Goal: Transaction & Acquisition: Purchase product/service

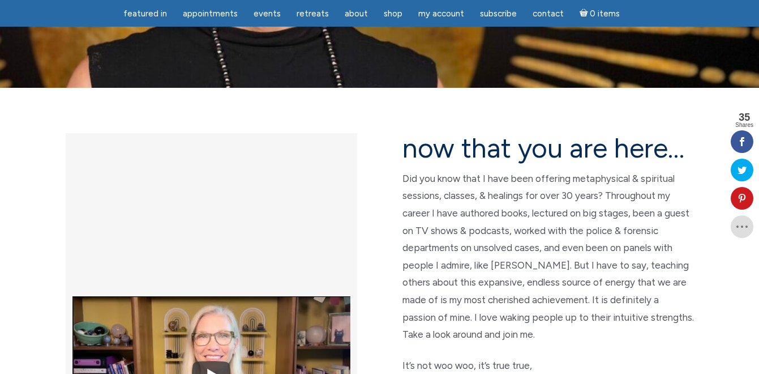
scroll to position [226, 0]
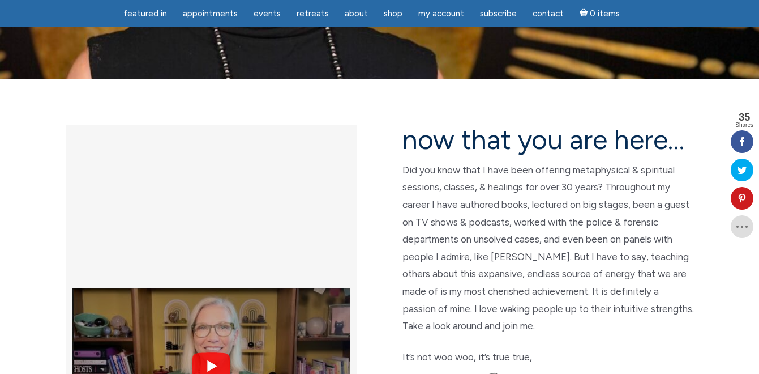
click at [210, 262] on img at bounding box center [211, 366] width 278 height 208
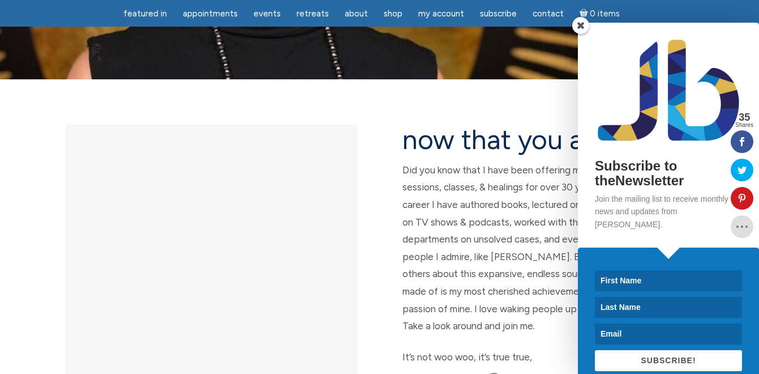
click at [577, 22] on span at bounding box center [580, 25] width 17 height 17
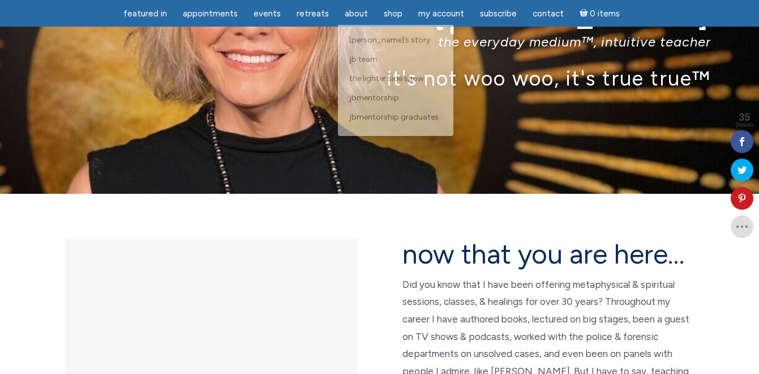
scroll to position [113, 0]
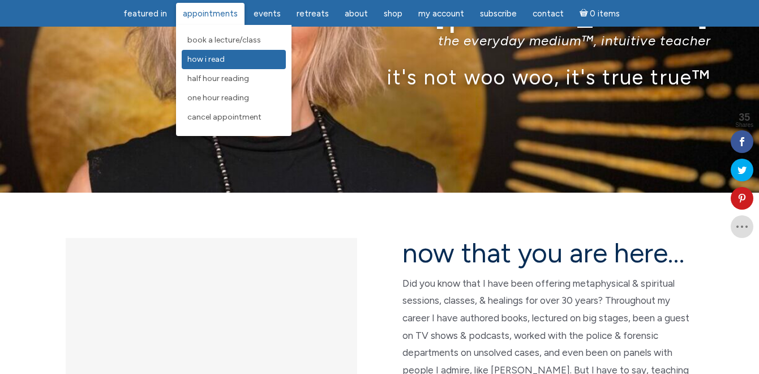
click at [213, 59] on span "How I Read" at bounding box center [205, 59] width 37 height 10
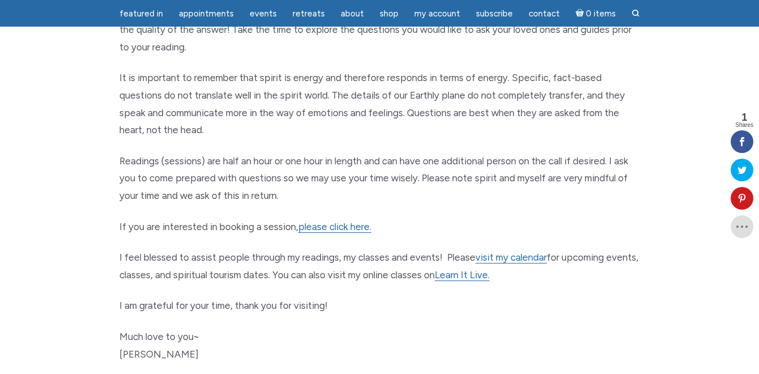
scroll to position [566, 0]
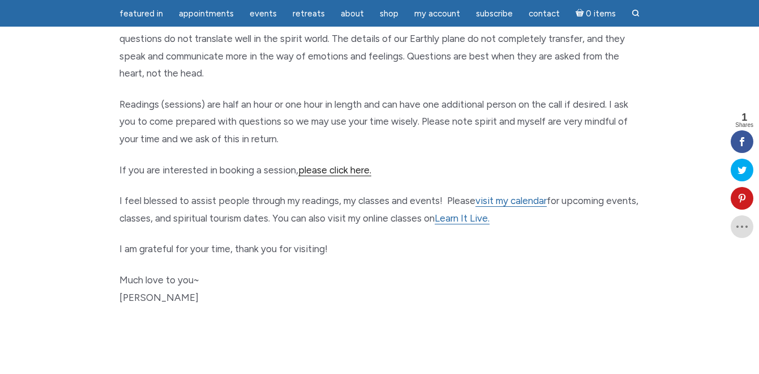
click at [323, 168] on link "please click here." at bounding box center [334, 170] width 73 height 12
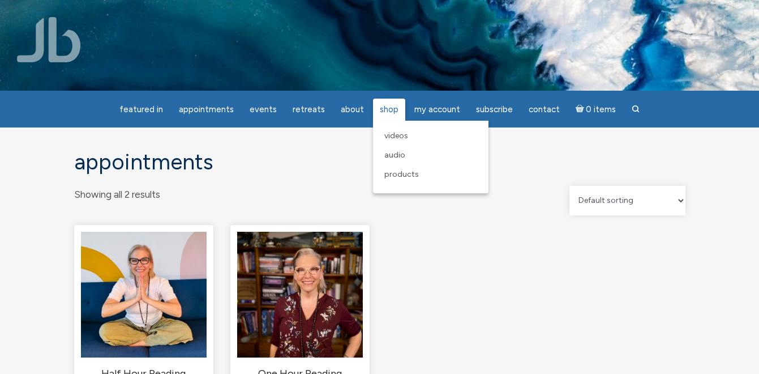
click at [383, 109] on span "Shop" at bounding box center [389, 109] width 19 height 10
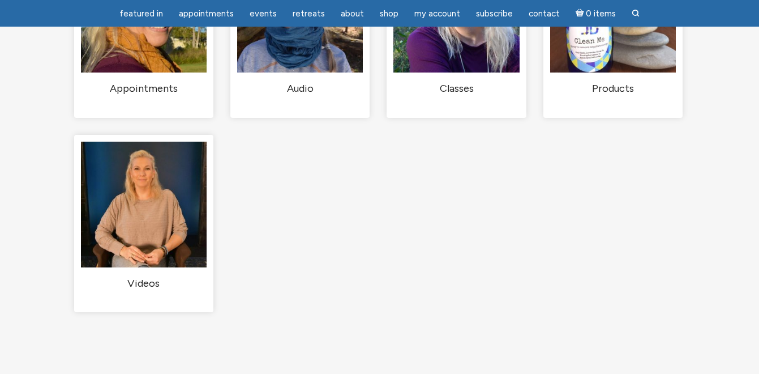
scroll to position [113, 0]
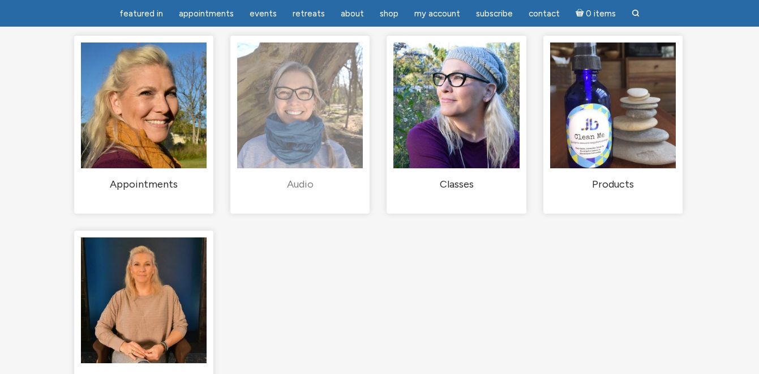
click at [296, 186] on link "Audio (36)" at bounding box center [300, 116] width 126 height 149
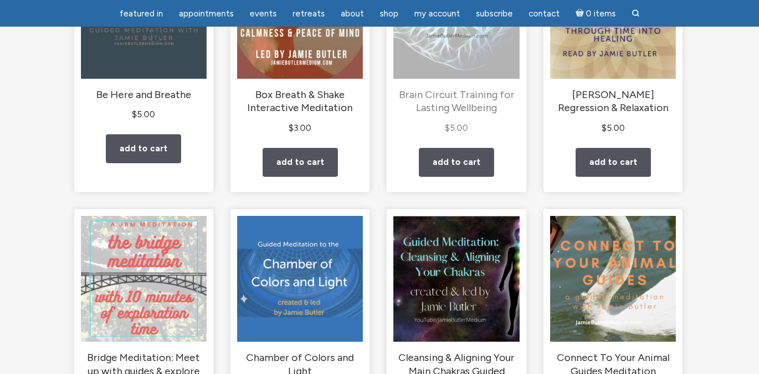
scroll to position [623, 0]
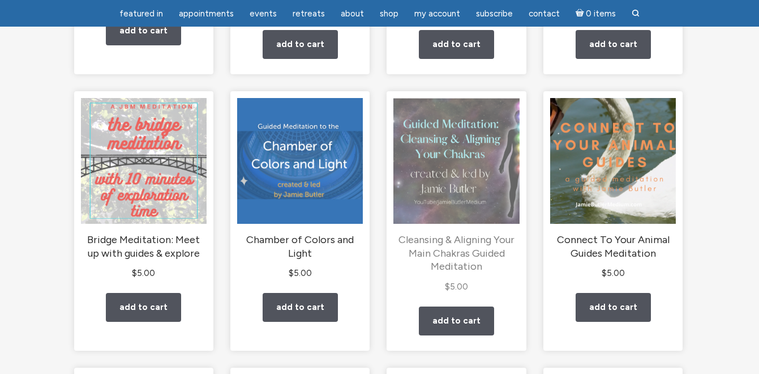
click at [438, 208] on img "main" at bounding box center [456, 161] width 126 height 126
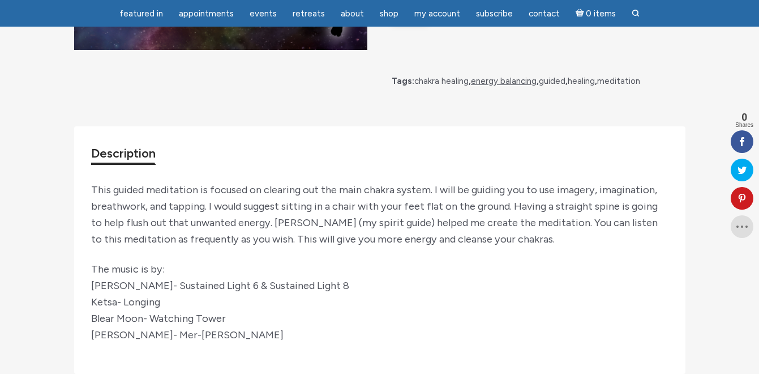
scroll to position [340, 0]
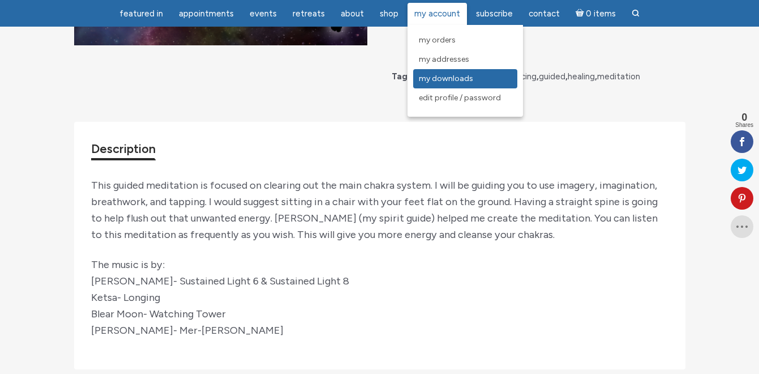
click at [431, 76] on span "My Downloads" at bounding box center [446, 79] width 54 height 10
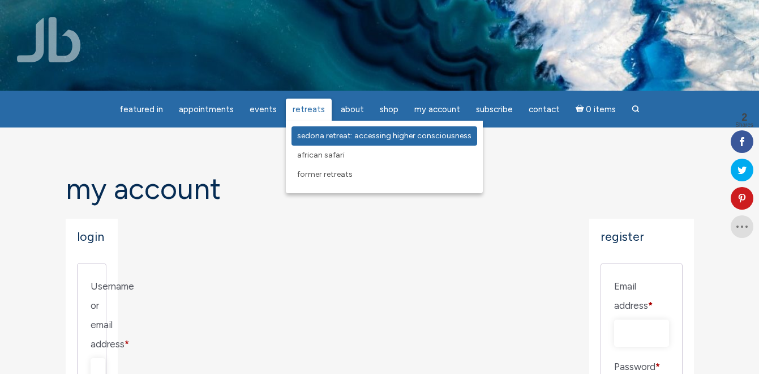
click at [312, 134] on span "Sedona Retreat: Accessing Higher Consciousness" at bounding box center [384, 136] width 174 height 10
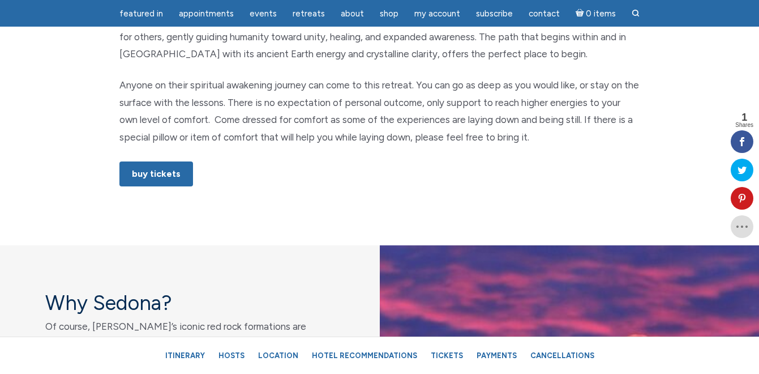
scroll to position [793, 0]
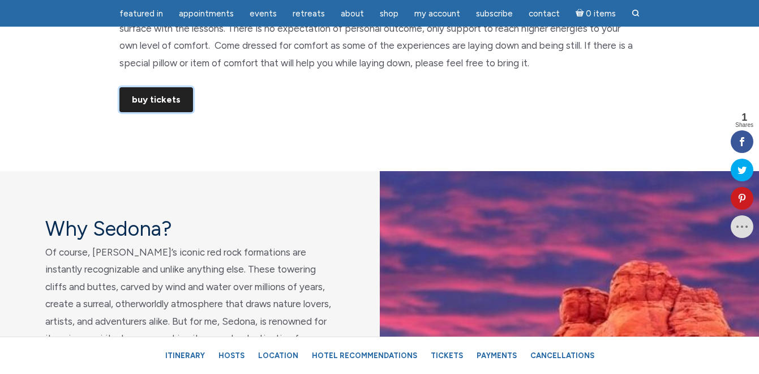
click at [170, 97] on link "Buy Tickets" at bounding box center [156, 99] width 74 height 25
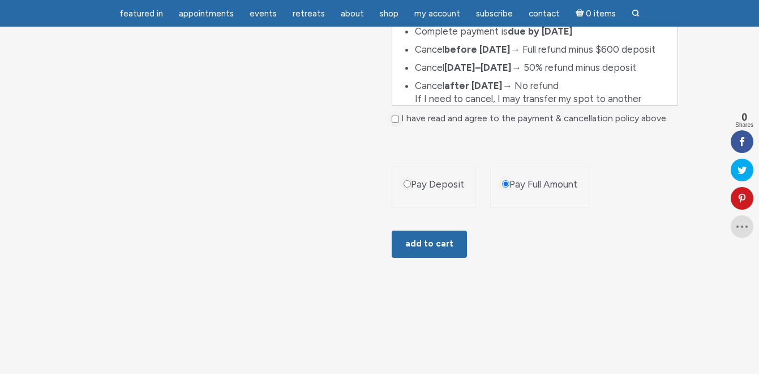
scroll to position [906, 0]
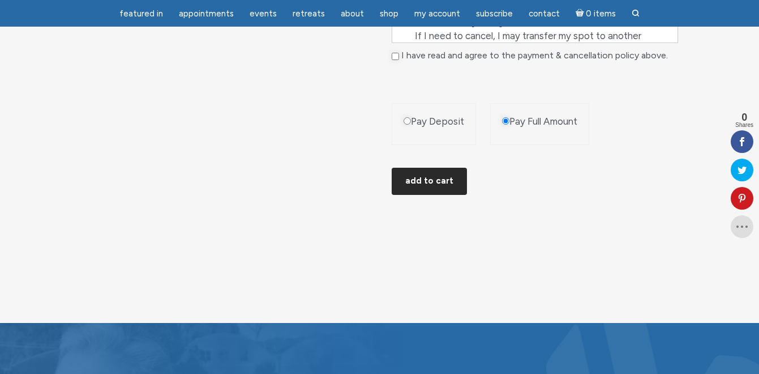
click at [423, 179] on button "Add to cart" at bounding box center [429, 181] width 75 height 27
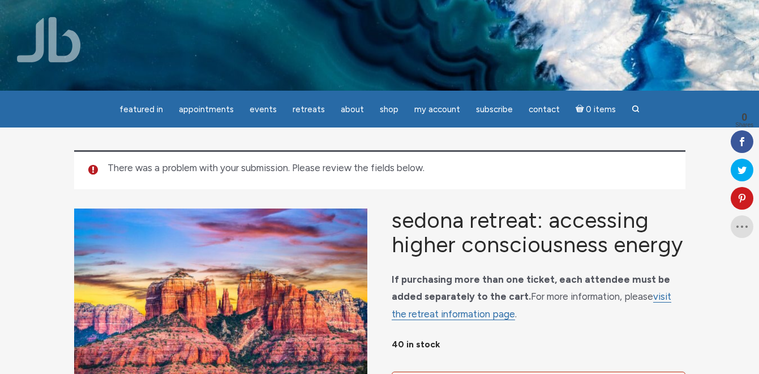
click at [234, 245] on img "main" at bounding box center [220, 306] width 293 height 196
